Goal: Check status: Check status

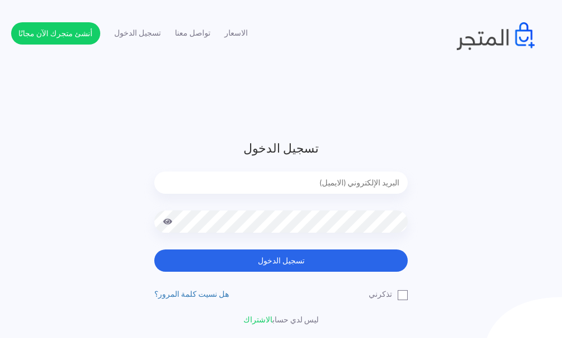
click at [365, 186] on input "email" at bounding box center [280, 182] width 253 height 22
type input "[EMAIL_ADDRESS][DOMAIN_NAME]"
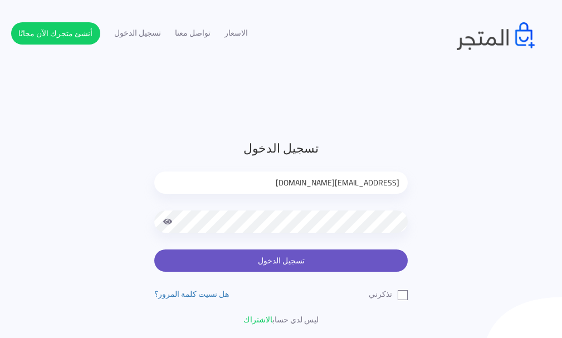
click at [326, 258] on button "تسجيل الدخول" at bounding box center [280, 260] width 253 height 22
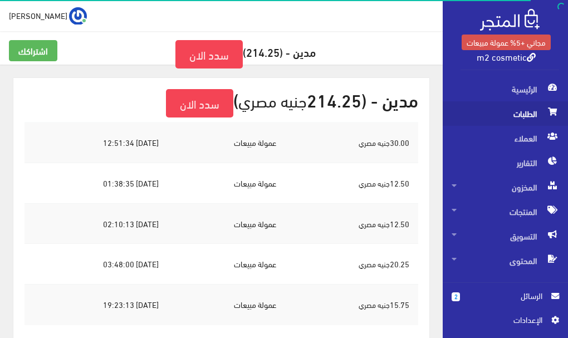
click at [531, 112] on span "الطلبات" at bounding box center [504, 113] width 107 height 24
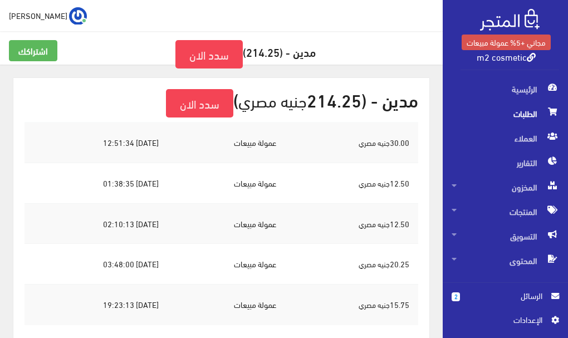
click at [531, 112] on span "الطلبات" at bounding box center [504, 113] width 107 height 24
click at [531, 113] on span "الطلبات" at bounding box center [504, 113] width 107 height 24
